Goal: Ask a question

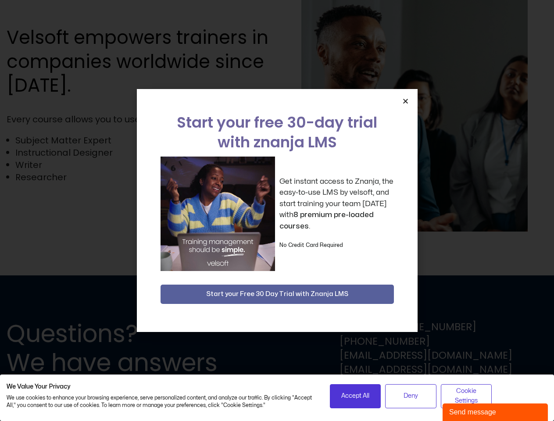
click at [277, 211] on div "Get instant access to Znanja, the easy-to-use LMS by velsoft, and start trainin…" at bounding box center [277, 214] width 233 height 114
click at [405, 101] on icon "Close" at bounding box center [405, 101] width 7 height 7
click at [355, 396] on span "Accept All" at bounding box center [355, 396] width 28 height 10
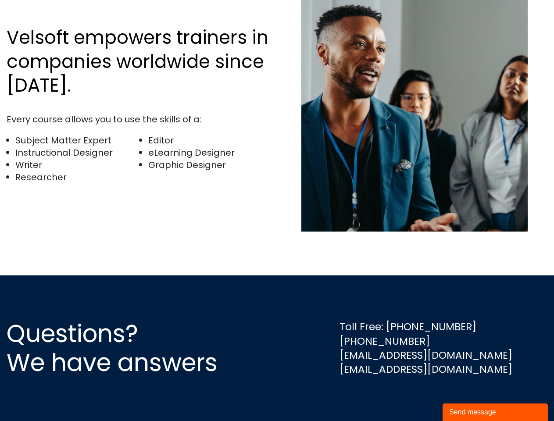
click at [466, 396] on div "Questions? We have answers Toll Free: [PHONE_NUMBER] [PHONE_NUMBER] [EMAIL_ADDR…" at bounding box center [277, 348] width 554 height 146
click at [495, 412] on div "Send message" at bounding box center [495, 412] width 92 height 11
